Goal: Task Accomplishment & Management: Manage account settings

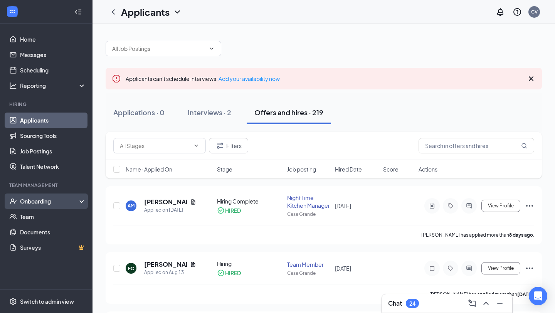
click at [53, 203] on div "Onboarding" at bounding box center [49, 201] width 59 height 8
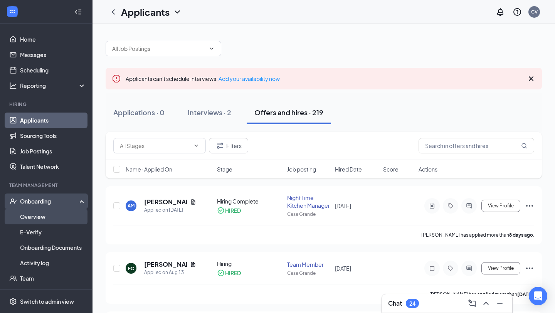
click at [54, 219] on link "Overview" at bounding box center [53, 216] width 66 height 15
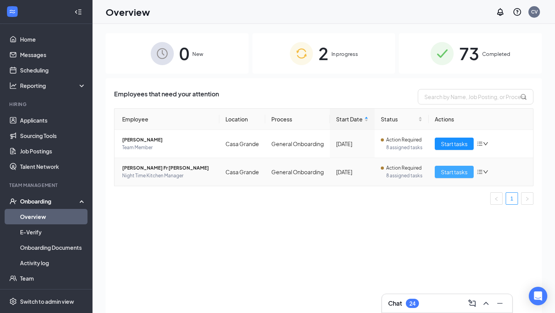
click at [442, 171] on span "Start tasks" at bounding box center [454, 172] width 27 height 8
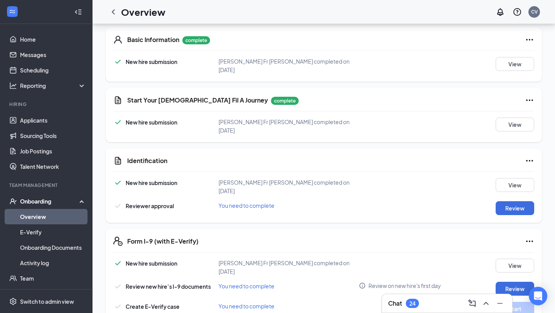
scroll to position [105, 0]
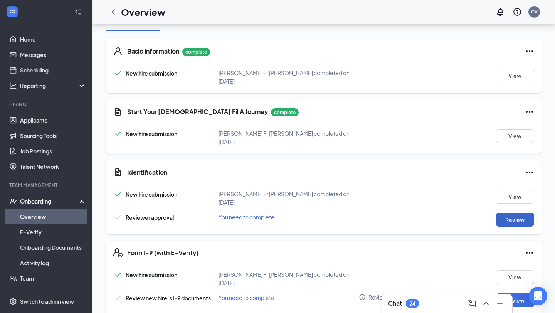
click at [507, 215] on button "Review" at bounding box center [515, 220] width 39 height 14
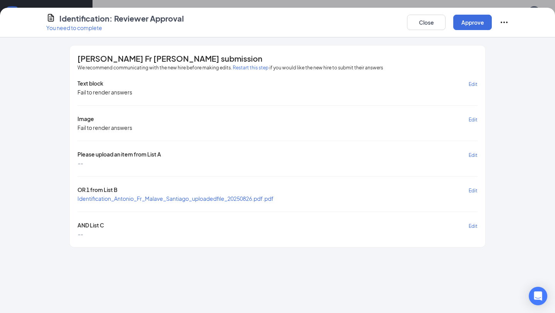
click at [227, 198] on span "Identification_Antonio_Fr_Malave_Santiago_uploadedfile_20250826.pdf.pdf" at bounding box center [176, 198] width 196 height 7
click at [423, 20] on button "Close" at bounding box center [426, 22] width 39 height 15
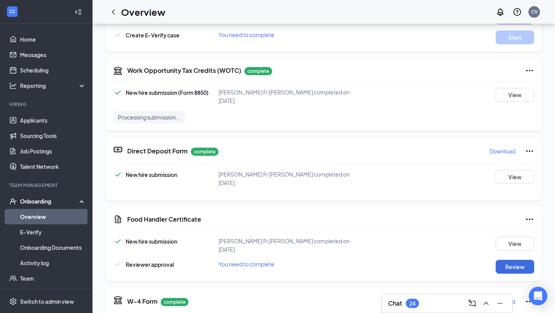
scroll to position [359, 0]
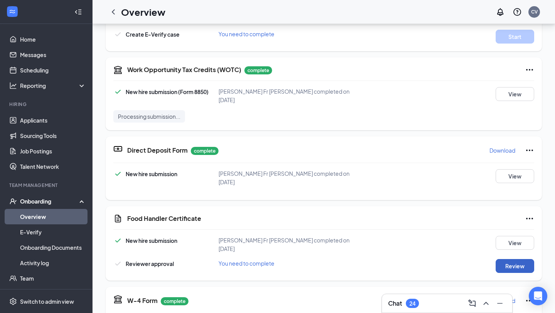
click at [507, 259] on button "Review" at bounding box center [515, 266] width 39 height 14
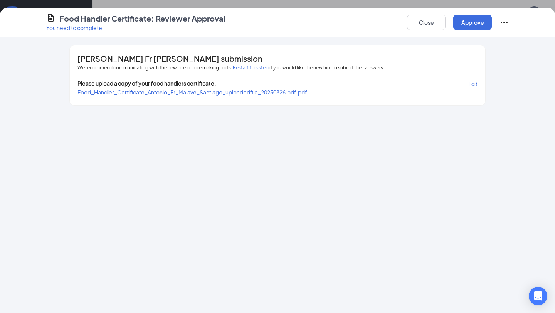
click at [280, 91] on span "Food_Handler_Certificate_Antonio_Fr_Malave_Santiago_uploadedfile_20250826.pdf.p…" at bounding box center [193, 92] width 230 height 7
click at [466, 20] on button "Approve" at bounding box center [473, 22] width 39 height 15
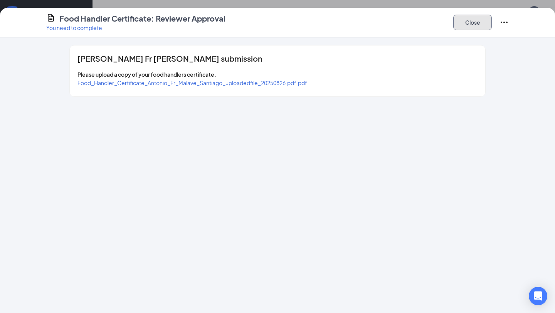
click at [473, 24] on button "Close" at bounding box center [473, 22] width 39 height 15
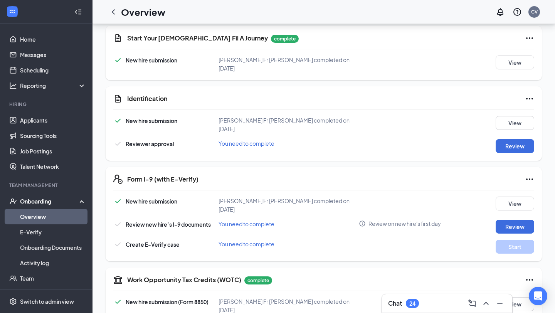
scroll to position [178, 0]
click at [513, 140] on button "Review" at bounding box center [515, 147] width 39 height 14
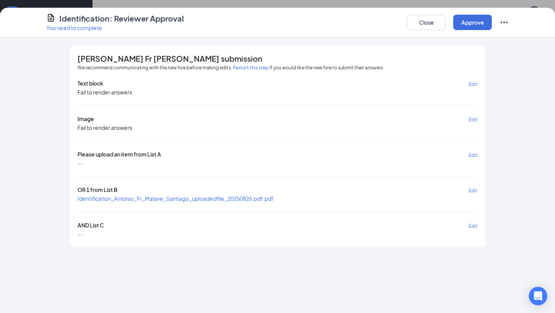
click at [263, 198] on span "Identification_Antonio_Fr_Malave_Santiago_uploadedfile_20250826.pdf.pdf" at bounding box center [176, 198] width 196 height 7
click at [419, 16] on button "Close" at bounding box center [426, 22] width 39 height 15
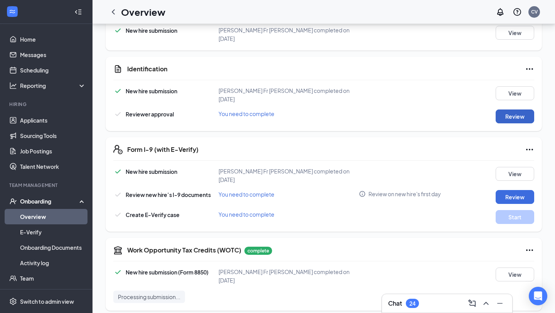
scroll to position [214, 0]
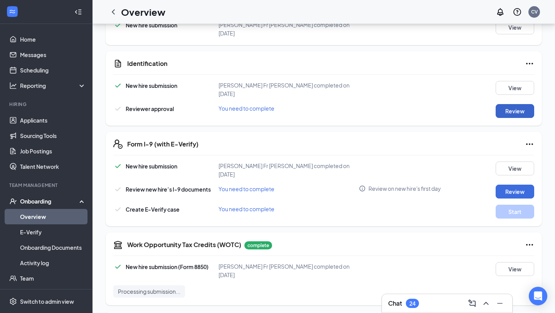
click at [523, 104] on button "Review" at bounding box center [515, 111] width 39 height 14
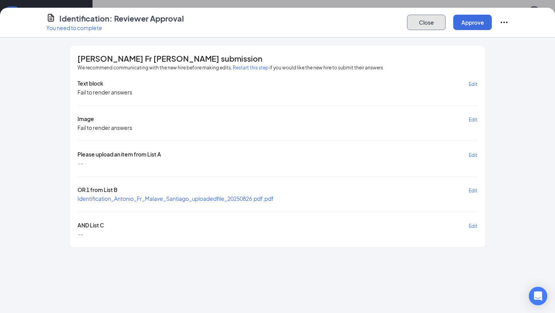
click at [421, 26] on button "Close" at bounding box center [426, 22] width 39 height 15
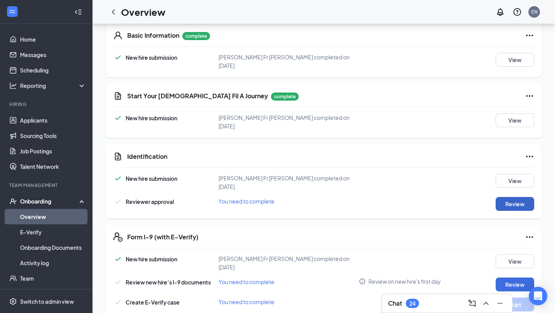
scroll to position [39, 0]
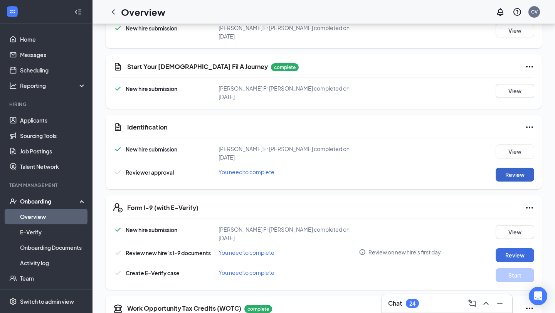
click at [511, 168] on button "Review" at bounding box center [515, 175] width 39 height 14
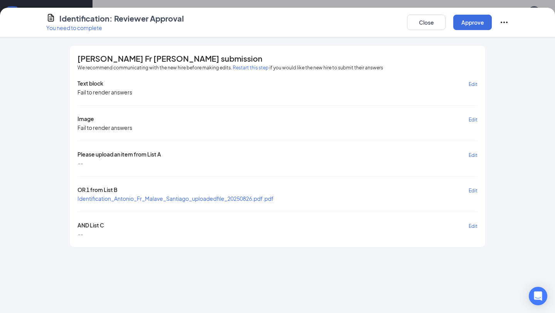
click at [127, 197] on span "Identification_Antonio_Fr_Malave_Santiago_uploadedfile_20250826.pdf.pdf" at bounding box center [176, 198] width 196 height 7
click at [415, 23] on button "Close" at bounding box center [426, 22] width 39 height 15
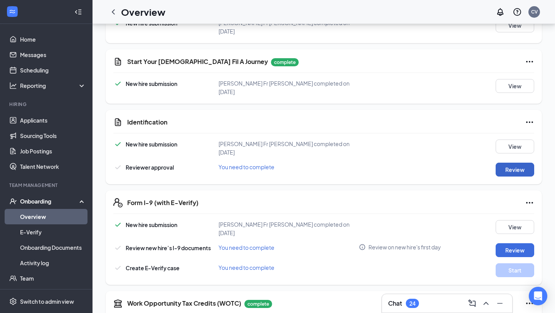
scroll to position [127, 0]
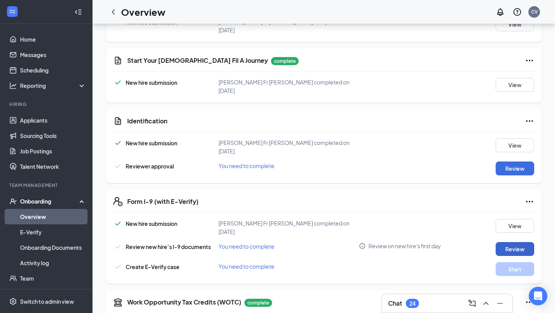
click at [505, 242] on button "Review" at bounding box center [515, 249] width 39 height 14
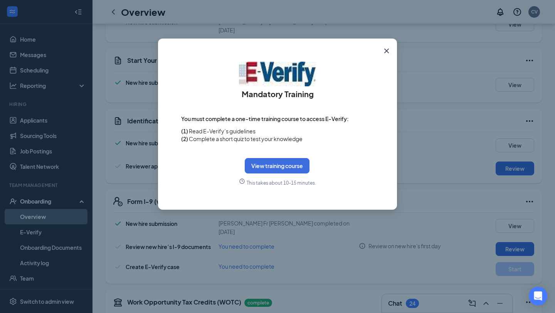
click at [437, 122] on div "Mandatory Training You must complete a one-time training course to access E-Ver…" at bounding box center [277, 156] width 555 height 313
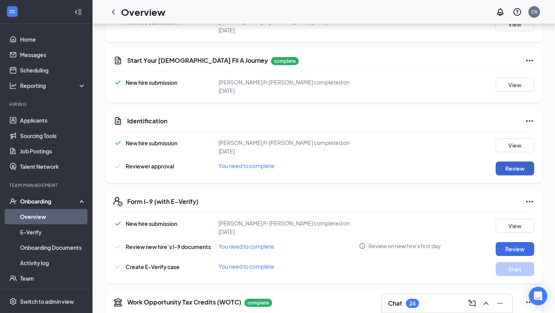
click at [513, 162] on button "Review" at bounding box center [515, 169] width 39 height 14
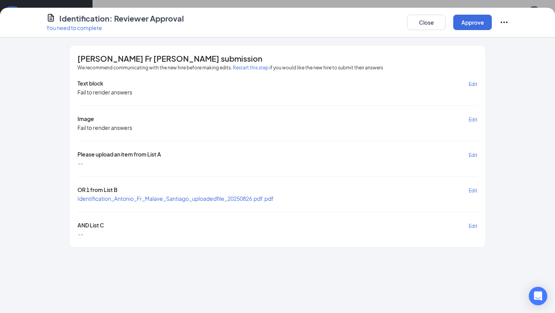
click at [293, 3] on div "Identification: Reviewer Approval You need to complete Close Approve [PERSON_NA…" at bounding box center [277, 156] width 555 height 313
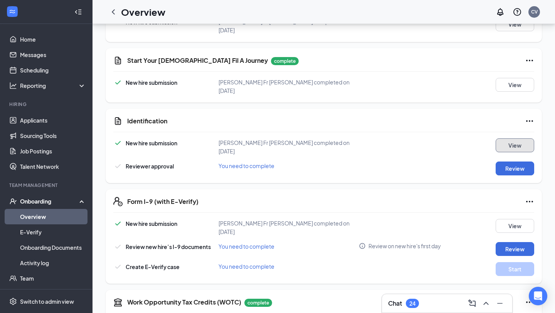
click at [513, 138] on button "View" at bounding box center [515, 145] width 39 height 14
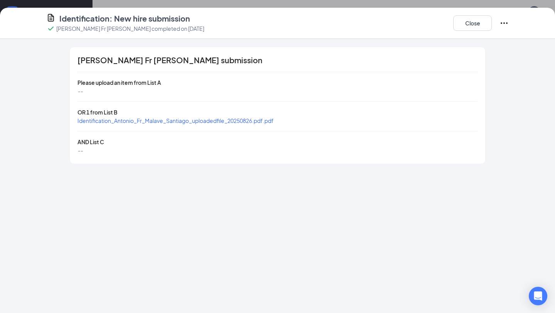
click at [186, 122] on span "Identification_Antonio_Fr_Malave_Santiago_uploadedfile_20250826.pdf.pdf" at bounding box center [176, 120] width 196 height 7
click at [403, 3] on div "Identification: New hire submission [PERSON_NAME] Fr [PERSON_NAME] completed on…" at bounding box center [277, 156] width 555 height 313
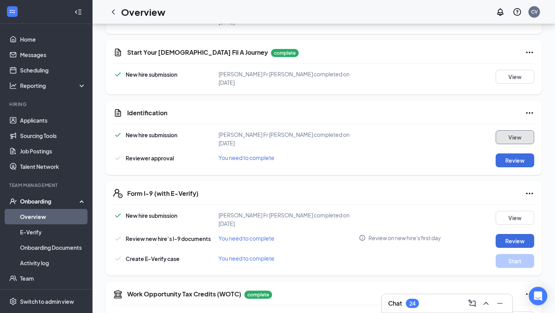
scroll to position [140, 0]
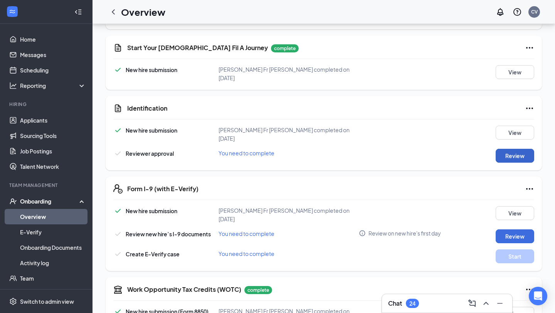
click at [509, 149] on button "Review" at bounding box center [515, 156] width 39 height 14
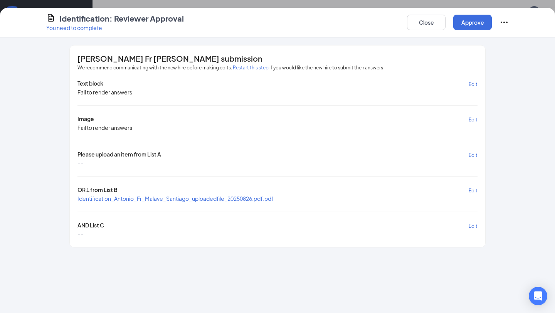
scroll to position [165, 0]
click at [468, 21] on button "Approve" at bounding box center [473, 22] width 39 height 15
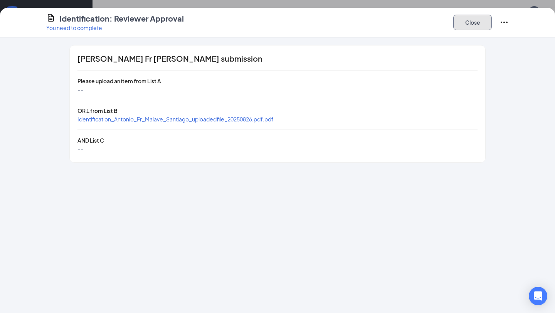
click at [463, 26] on button "Close" at bounding box center [473, 22] width 39 height 15
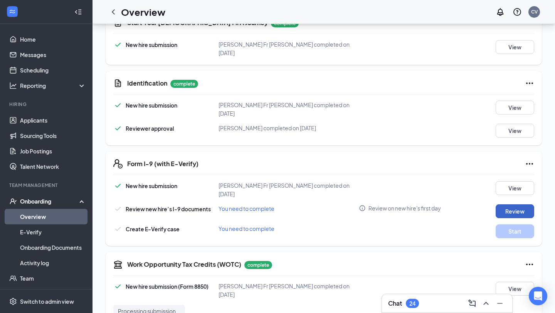
click at [505, 204] on button "Review" at bounding box center [515, 211] width 39 height 14
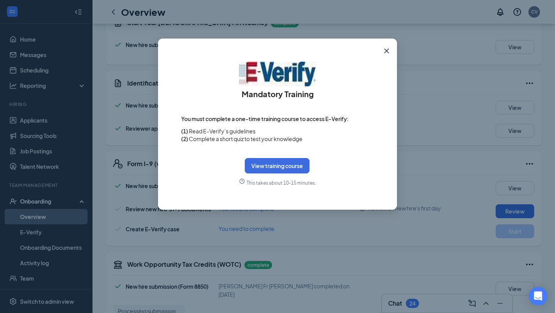
click at [430, 101] on div "Mandatory Training You must complete a one-time training course to access E-Ver…" at bounding box center [277, 156] width 555 height 313
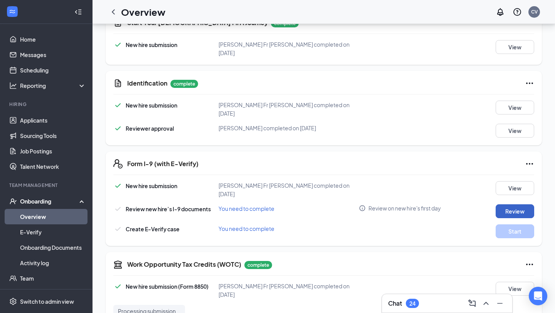
click at [499, 204] on button "Review" at bounding box center [515, 211] width 39 height 14
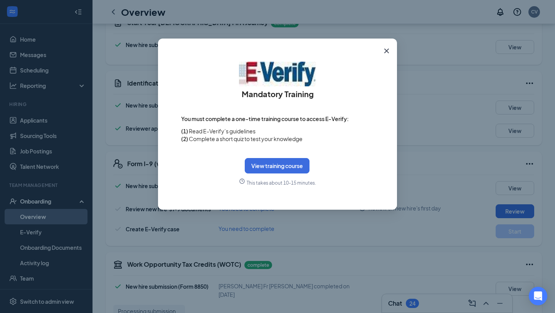
click at [421, 120] on div "Mandatory Training You must complete a one-time training course to access E-Ver…" at bounding box center [277, 156] width 555 height 313
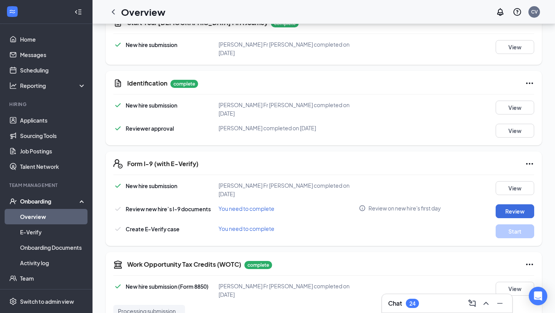
scroll to position [0, 0]
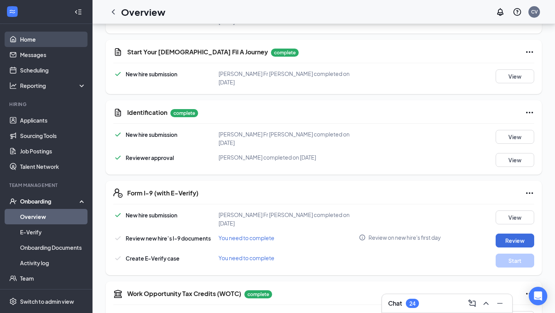
click at [47, 42] on link "Home" at bounding box center [53, 39] width 66 height 15
